Goal: Transaction & Acquisition: Obtain resource

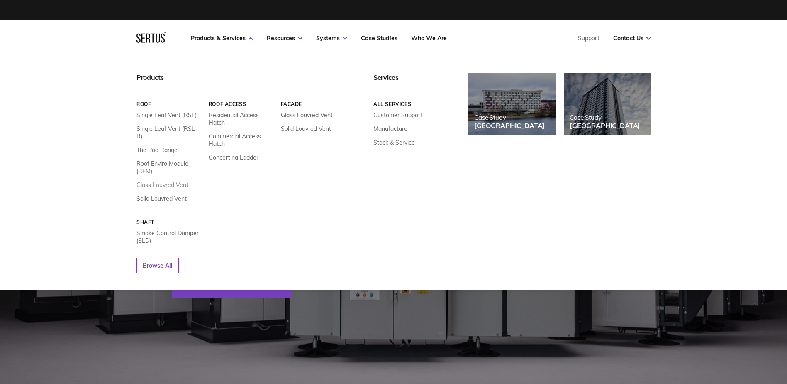
click at [183, 181] on link "Glass Louvred Vent" at bounding box center [163, 184] width 52 height 7
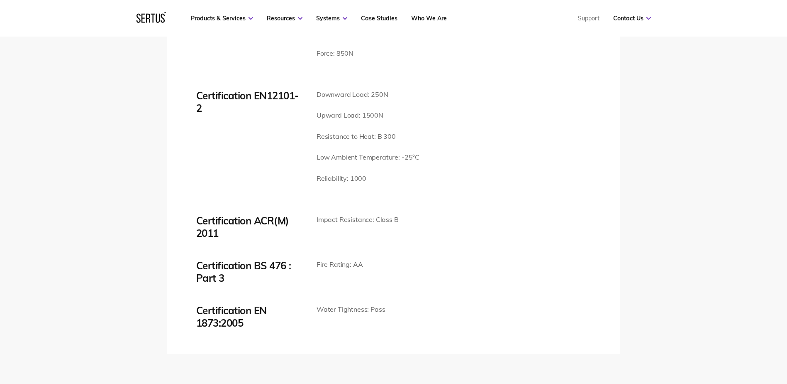
scroll to position [1702, 0]
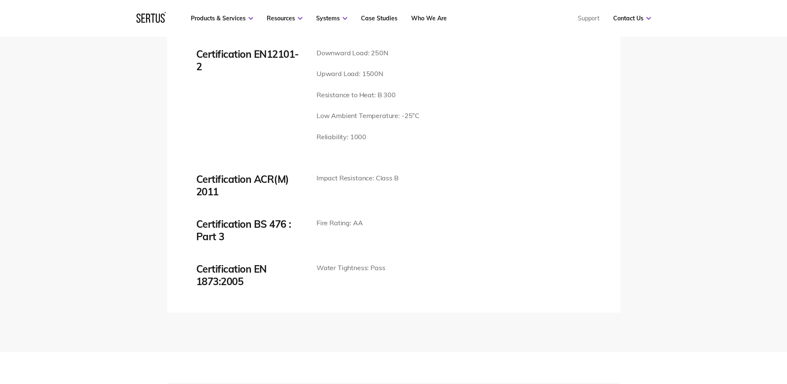
click at [278, 224] on div "Certification BS 476 : Part 3" at bounding box center [250, 230] width 108 height 25
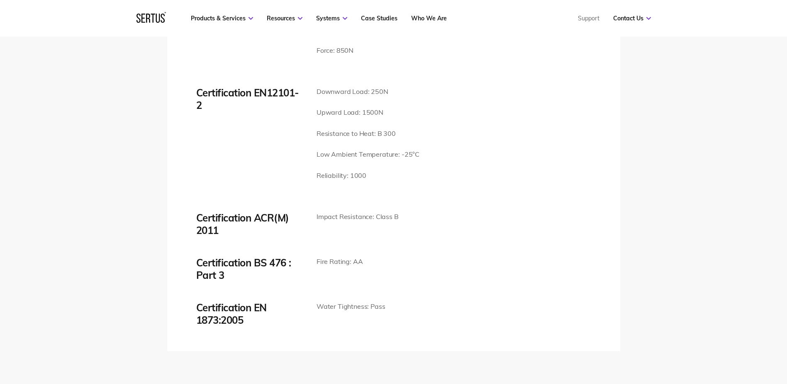
scroll to position [1619, 0]
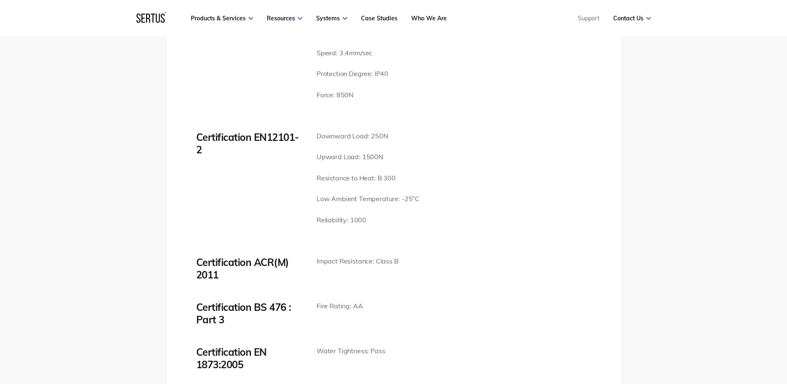
click at [350, 139] on p "Downward Load: 250N" at bounding box center [368, 136] width 103 height 11
click at [347, 202] on p "Low Ambient Temperature: -25°C" at bounding box center [368, 198] width 103 height 11
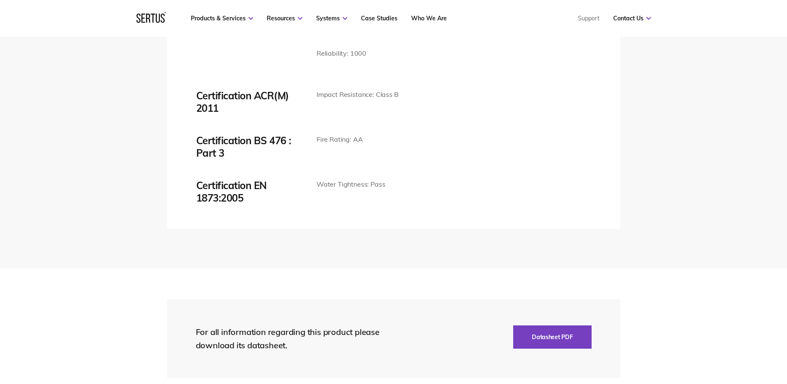
scroll to position [1785, 0]
click at [533, 334] on button "Datasheet PDF" at bounding box center [553, 336] width 78 height 23
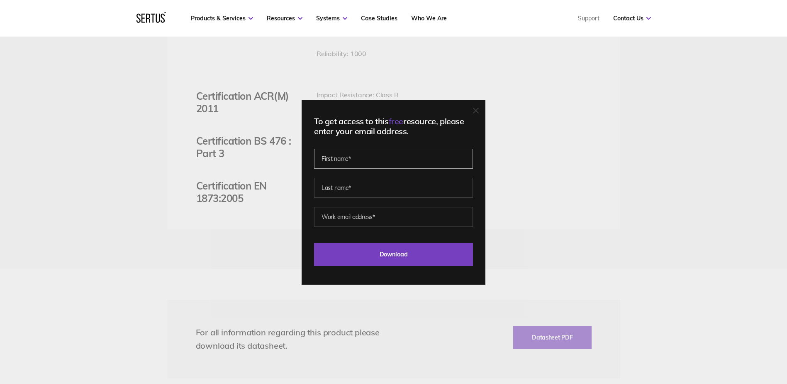
click at [393, 156] on input "text" at bounding box center [393, 159] width 159 height 20
type input "[PERSON_NAME]"
drag, startPoint x: 396, startPoint y: 218, endPoint x: 365, endPoint y: 218, distance: 31.5
click at [365, 218] on input "[PERSON_NAME][EMAIL_ADDRESS][PERSON_NAME][DOMAIN_NAME]" at bounding box center [393, 217] width 159 height 20
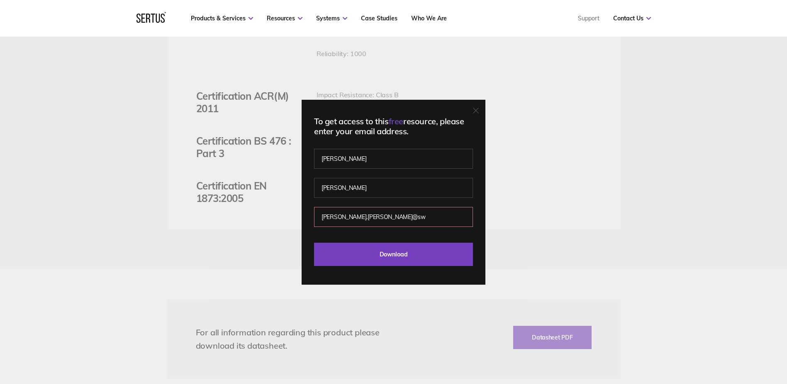
type input "[PERSON_NAME][EMAIL_ADDRESS][PERSON_NAME][DOMAIN_NAME]"
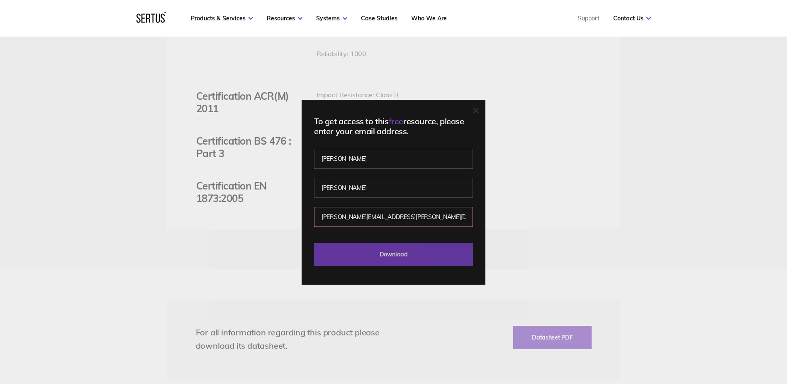
click at [420, 256] on input "Download" at bounding box center [393, 253] width 159 height 23
click at [403, 259] on input "Download" at bounding box center [393, 253] width 159 height 23
click at [402, 255] on input "Download" at bounding box center [393, 253] width 159 height 23
click at [445, 246] on input "Download" at bounding box center [393, 253] width 159 height 23
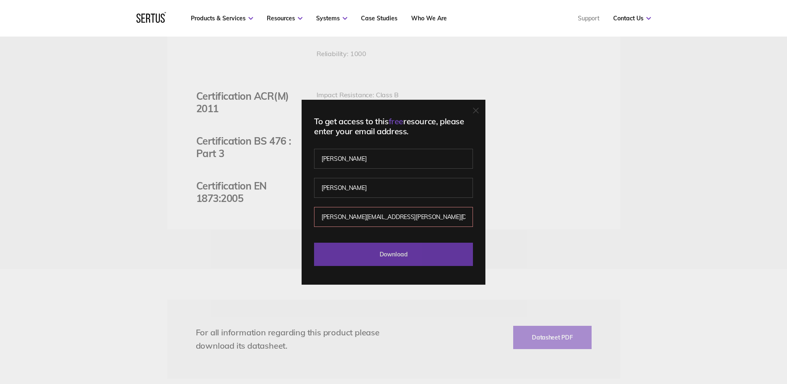
click at [445, 246] on input "Download" at bounding box center [393, 253] width 159 height 23
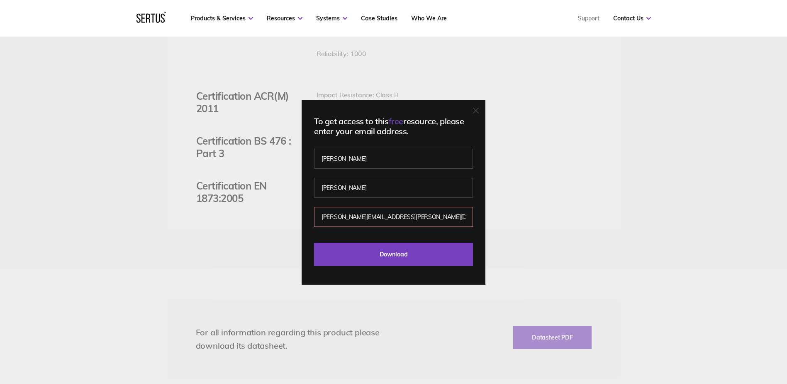
click at [479, 110] on icon at bounding box center [476, 110] width 5 height 5
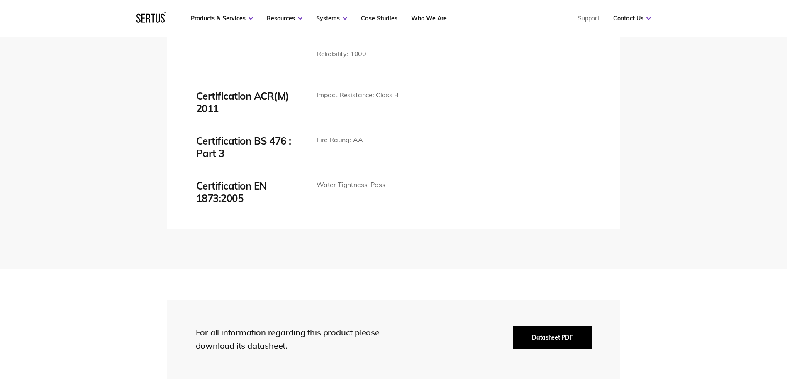
click at [555, 338] on button "Datasheet PDF" at bounding box center [553, 336] width 78 height 23
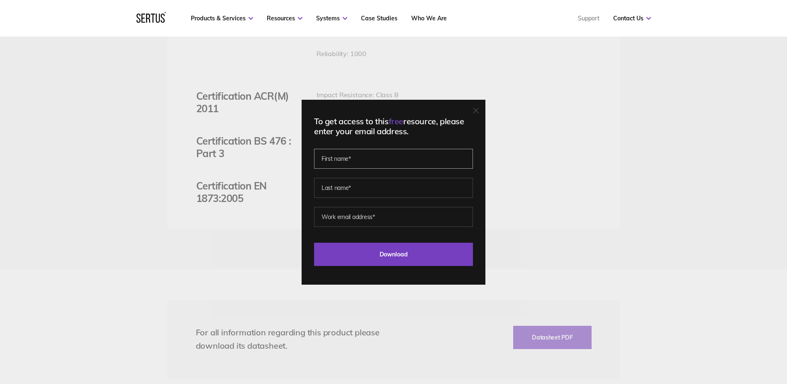
click at [380, 161] on input "text" at bounding box center [393, 159] width 159 height 20
type input "[PERSON_NAME]"
type input "[PERSON_NAME][EMAIL_ADDRESS][PERSON_NAME][DOMAIN_NAME]"
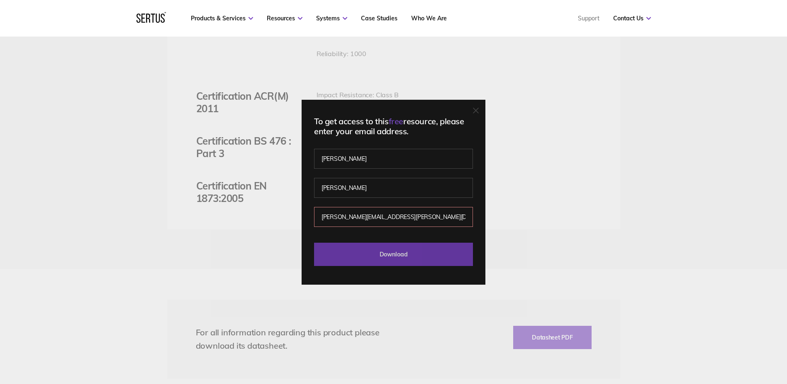
click at [383, 257] on input "Download" at bounding box center [393, 253] width 159 height 23
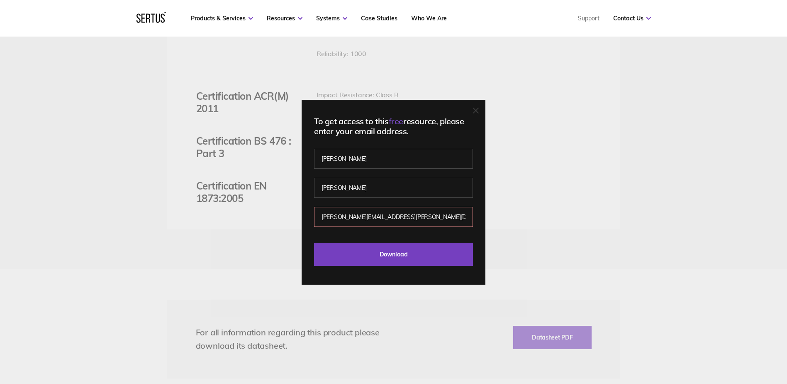
click at [248, 236] on div "To get access to this free resource, please enter your email address. [PERSON_N…" at bounding box center [393, 192] width 787 height 384
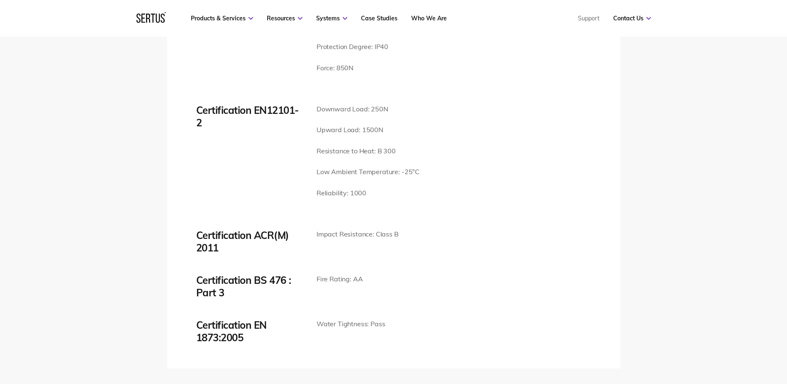
scroll to position [1661, 0]
